Goal: Ask a question

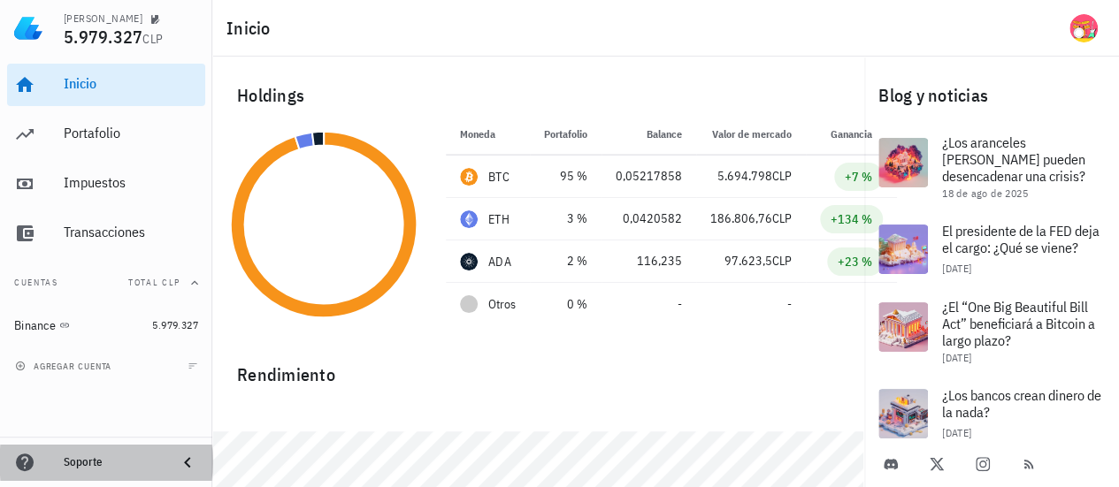
click at [103, 461] on div "Soporte" at bounding box center [113, 463] width 99 height 14
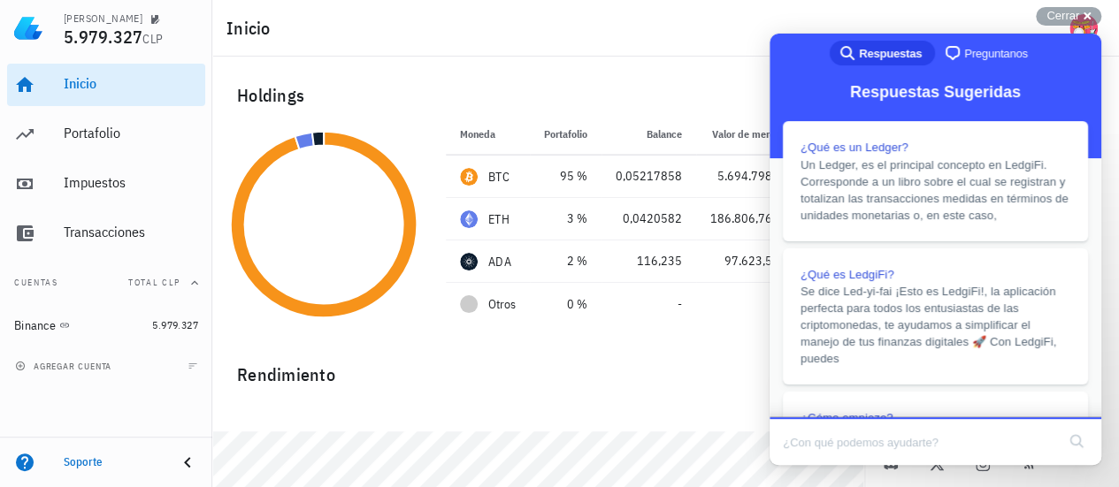
click at [964, 50] on span "Preguntanos" at bounding box center [996, 54] width 64 height 18
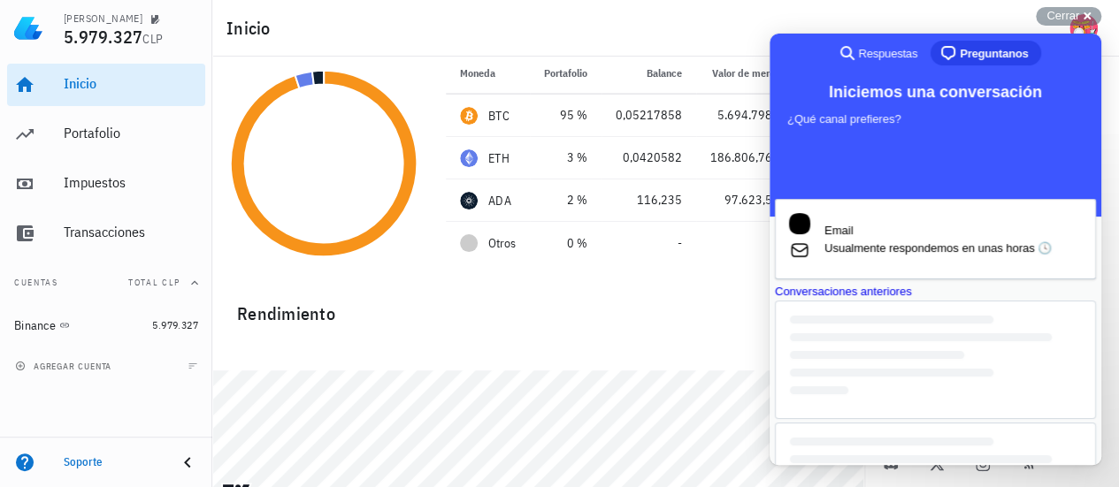
scroll to position [88, 0]
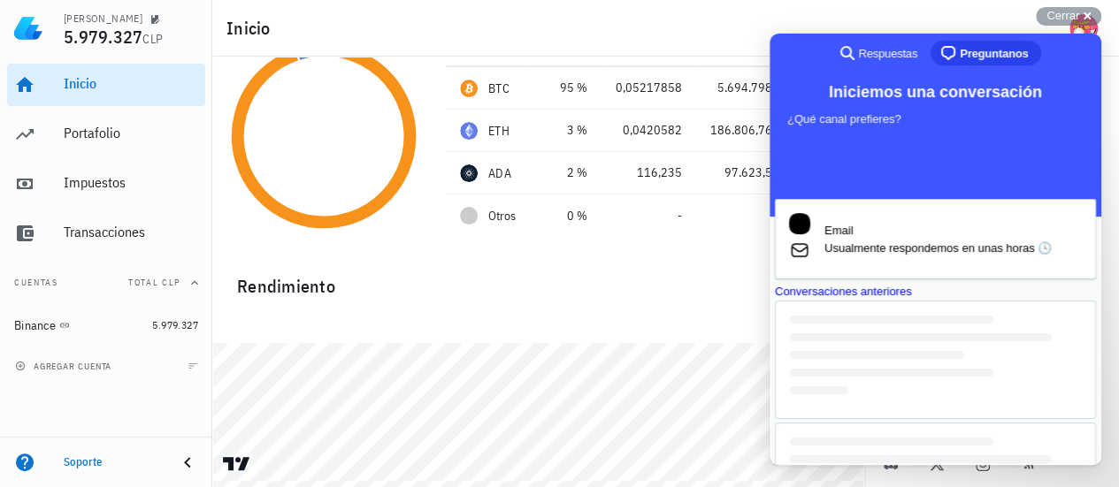
click at [949, 301] on div "Conversaciones anteriores" at bounding box center [935, 292] width 321 height 18
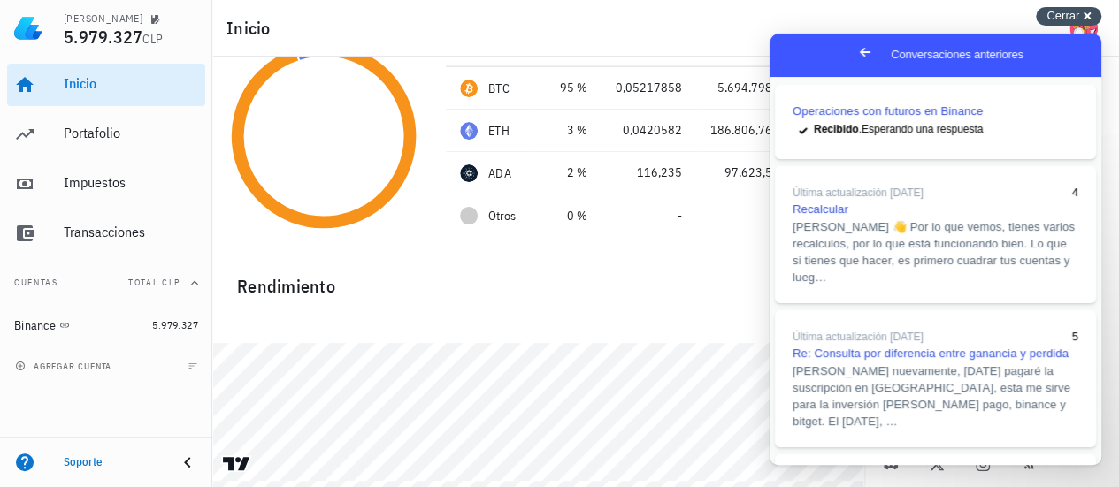
click at [1069, 19] on span "Cerrar" at bounding box center [1063, 15] width 33 height 13
